Goal: Task Accomplishment & Management: Manage account settings

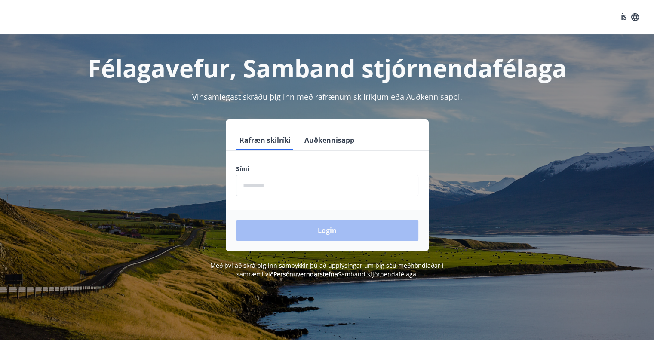
click at [308, 183] on input "phone" at bounding box center [327, 185] width 182 height 21
type input "********"
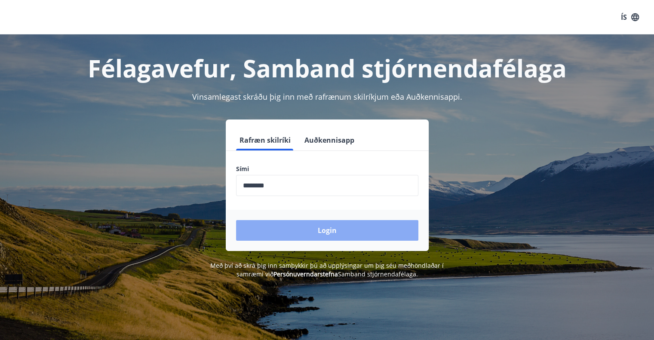
click at [294, 228] on button "Login" at bounding box center [327, 230] width 182 height 21
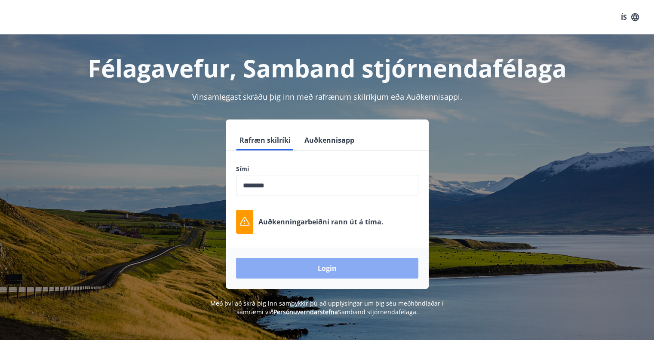
click at [326, 263] on button "Login" at bounding box center [327, 268] width 182 height 21
